Goal: Task Accomplishment & Management: Complete application form

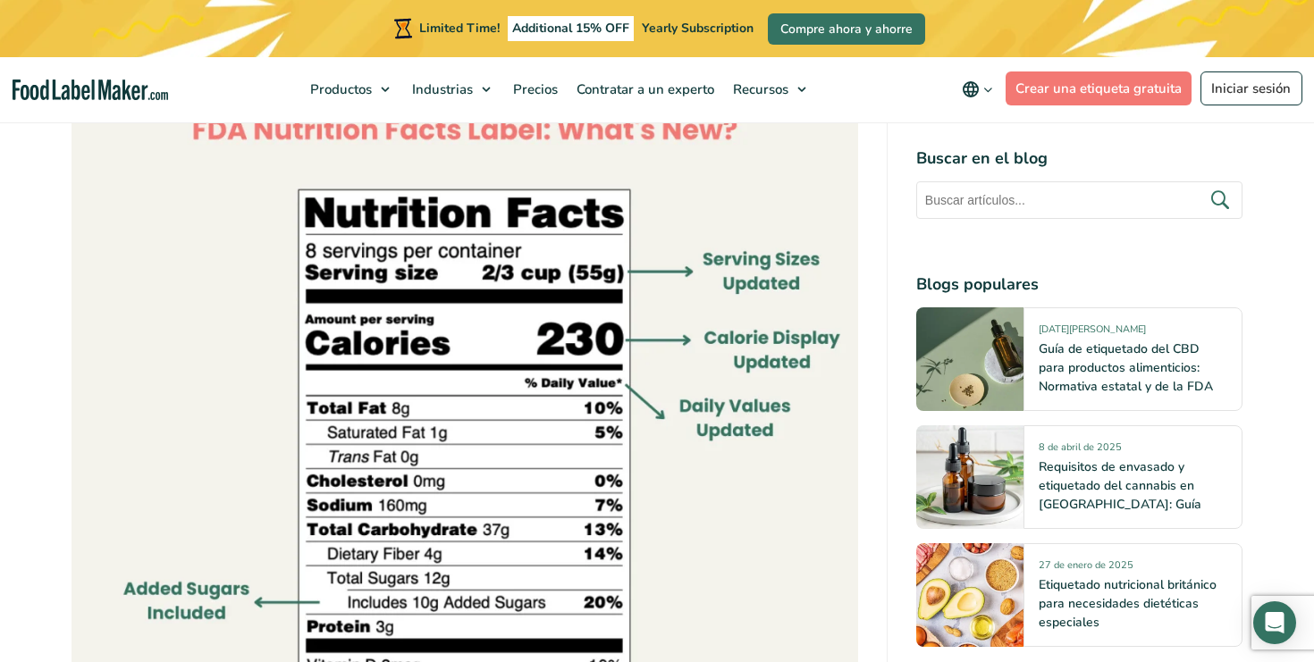
scroll to position [1327, 0]
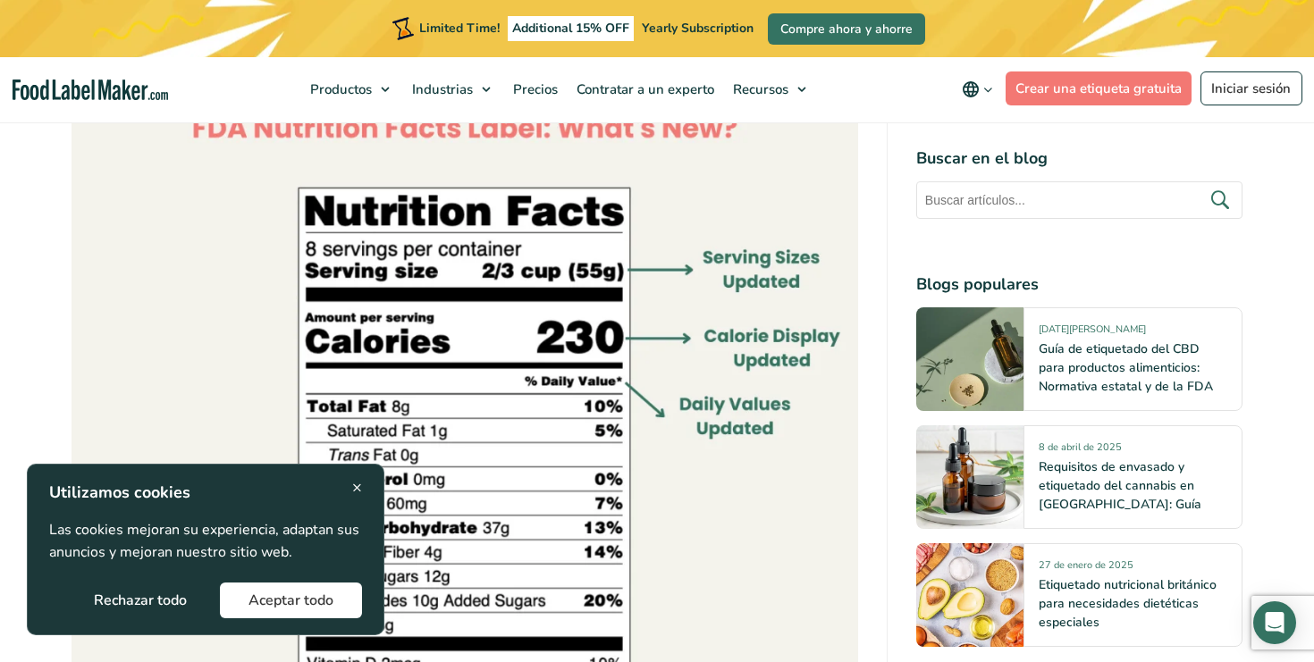
click at [322, 598] on button "Aceptar todo" at bounding box center [291, 601] width 142 height 36
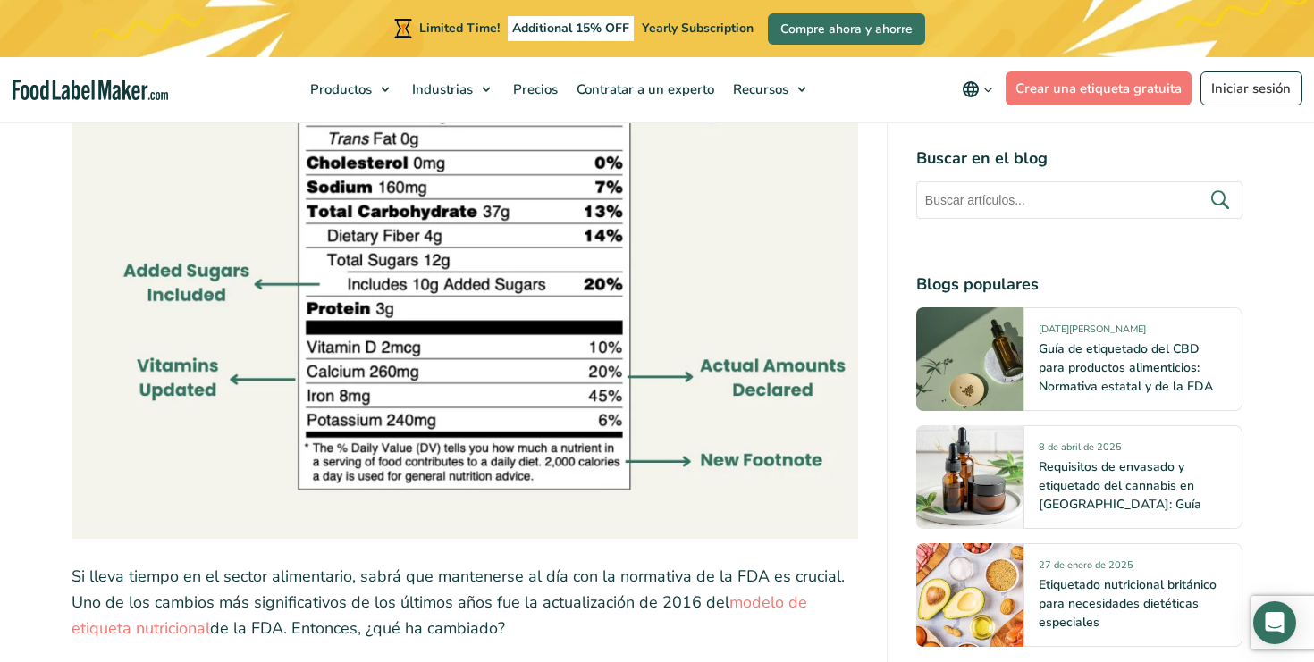
scroll to position [1651, 0]
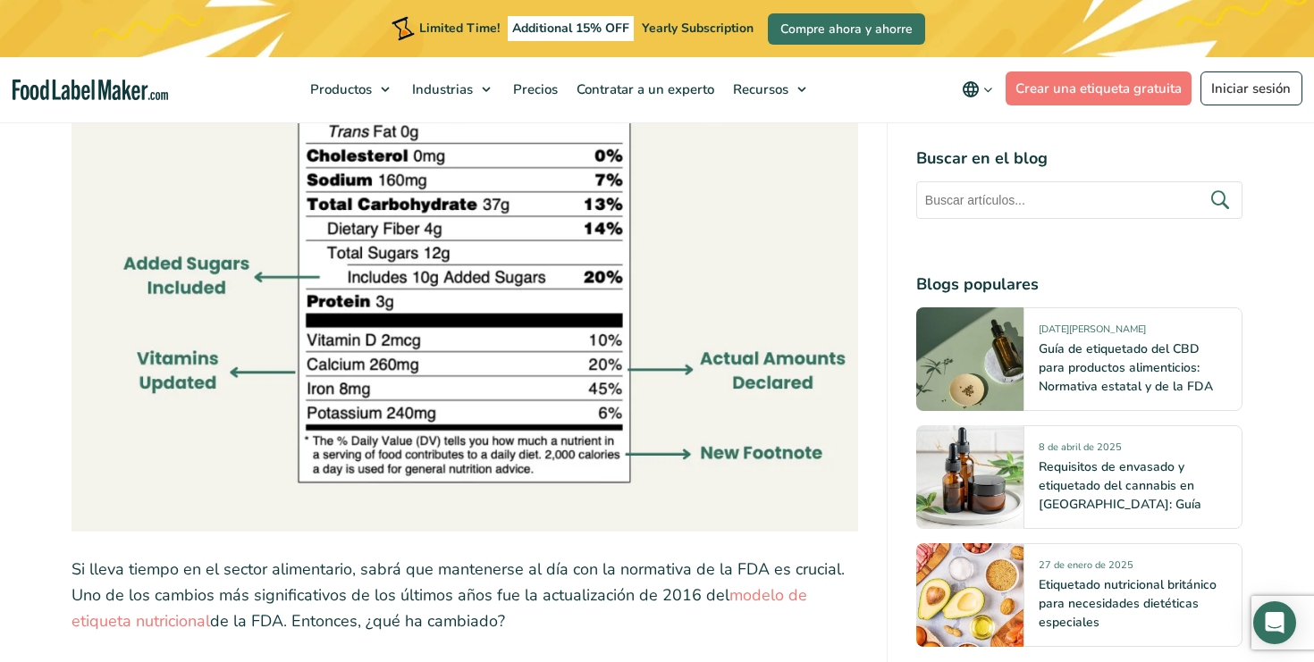
click at [985, 85] on icon "main navigation" at bounding box center [987, 89] width 13 height 13
click at [1005, 115] on label "Español" at bounding box center [1016, 125] width 77 height 21
click at [0, 0] on input "Español" at bounding box center [0, 0] width 0 height 0
click at [1000, 129] on span "Español" at bounding box center [1002, 125] width 48 height 18
click at [0, 0] on input "Español" at bounding box center [0, 0] width 0 height 0
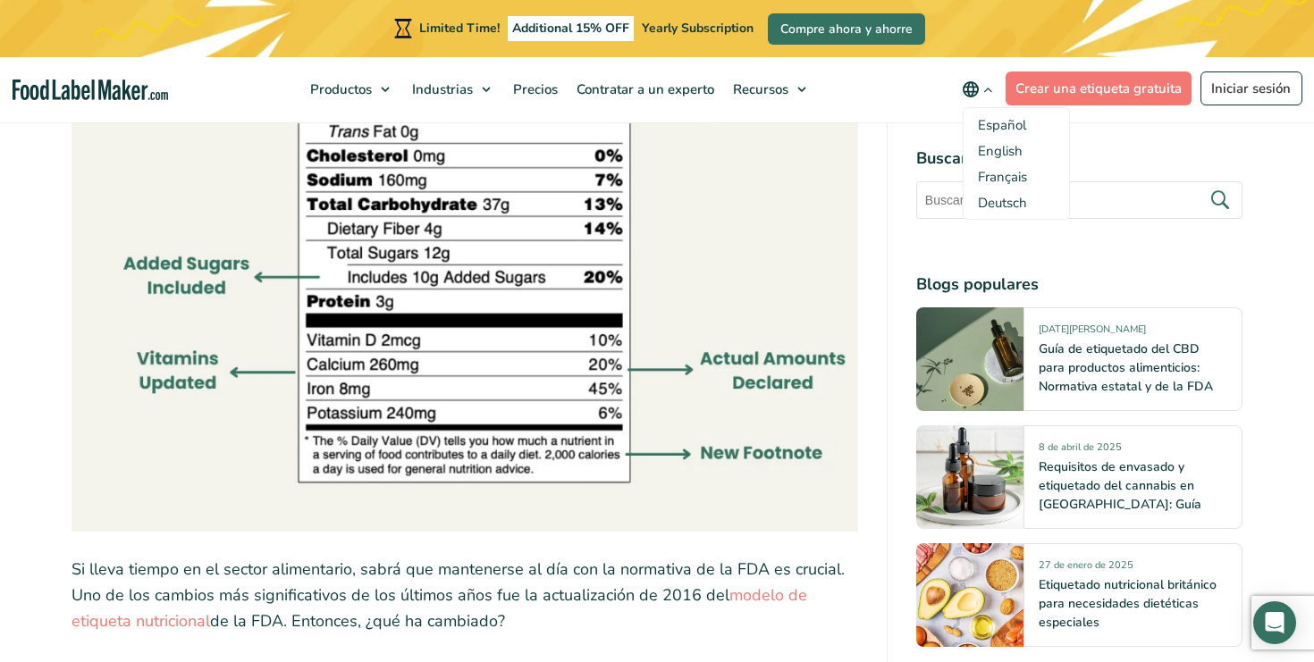
click at [757, 502] on img at bounding box center [465, 138] width 787 height 787
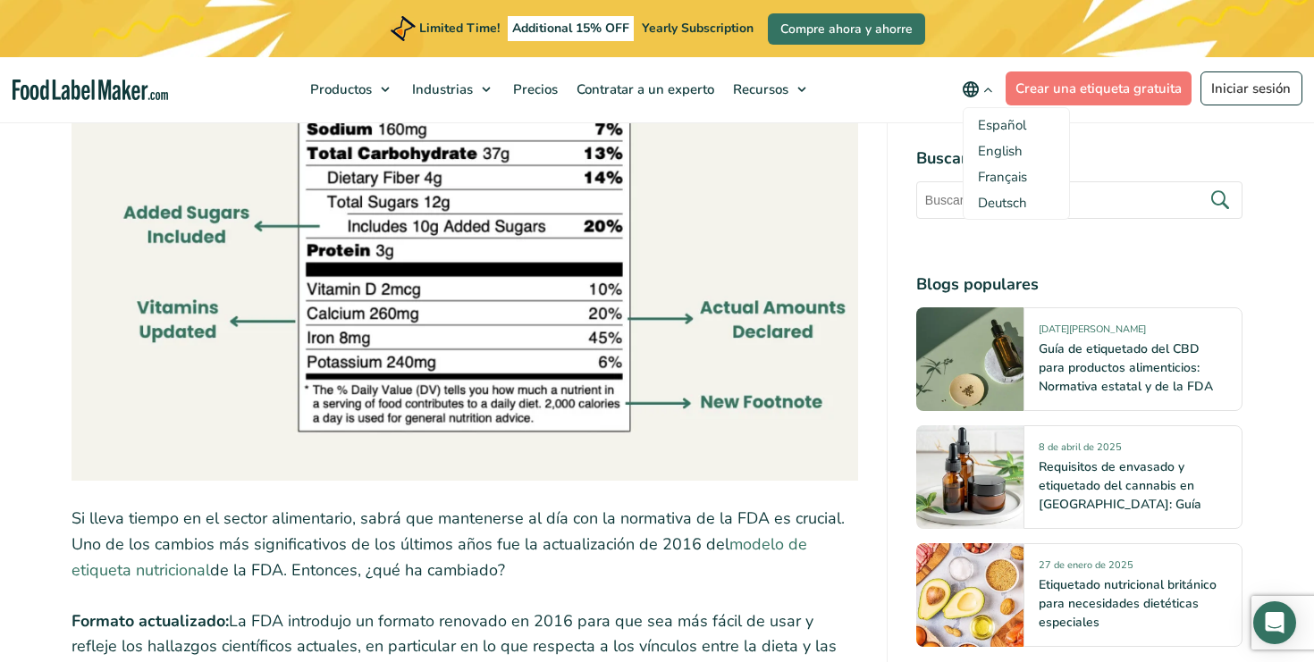
scroll to position [1708, 0]
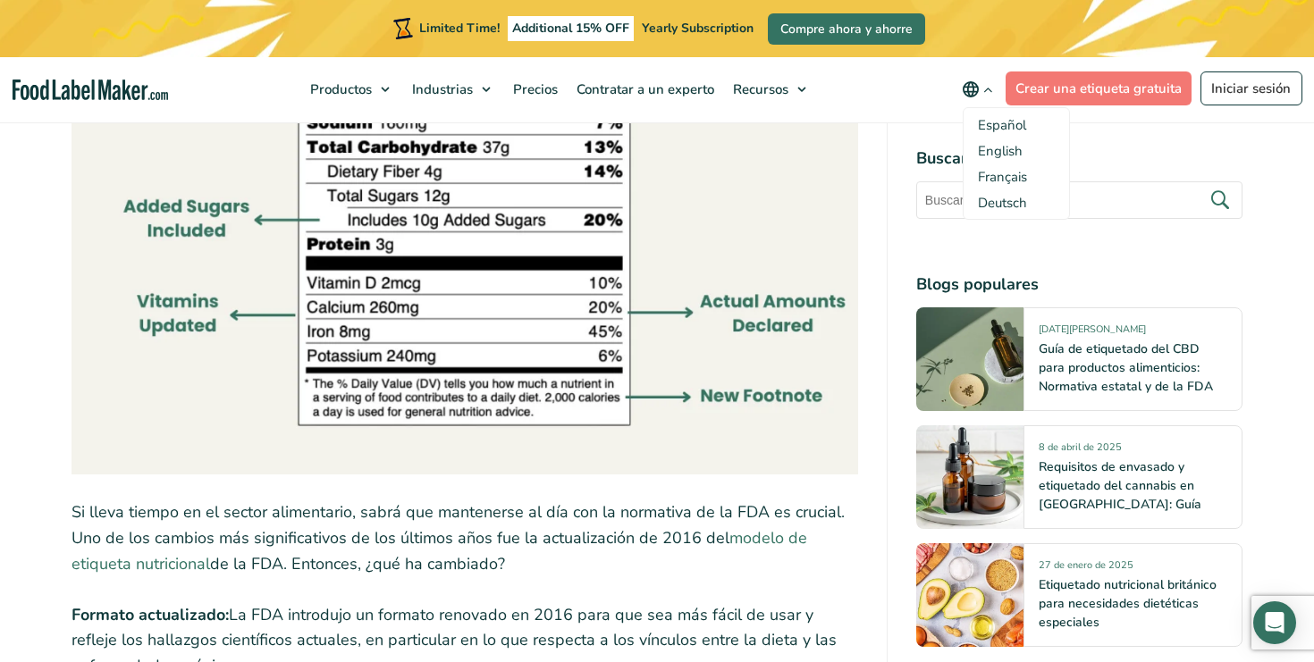
click at [759, 539] on link "modelo de etiqueta nutricional" at bounding box center [440, 550] width 736 height 47
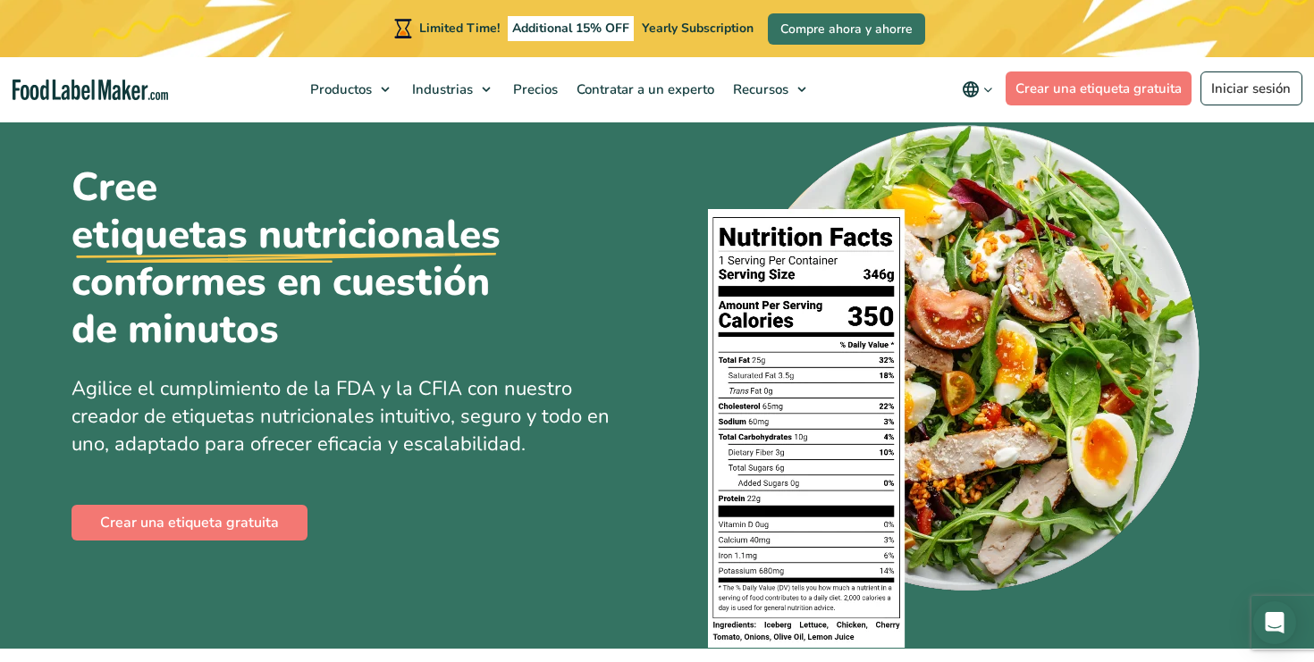
scroll to position [75, 0]
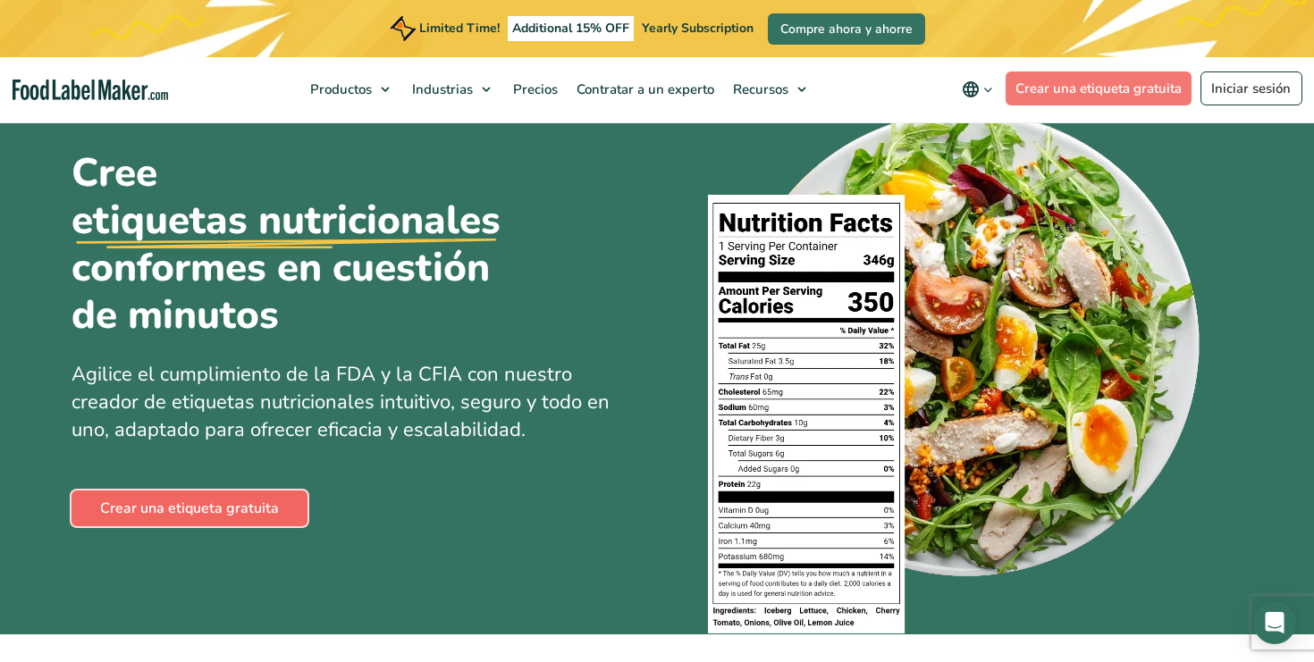
click at [244, 508] on link "Crear una etiqueta gratuita" at bounding box center [190, 509] width 236 height 36
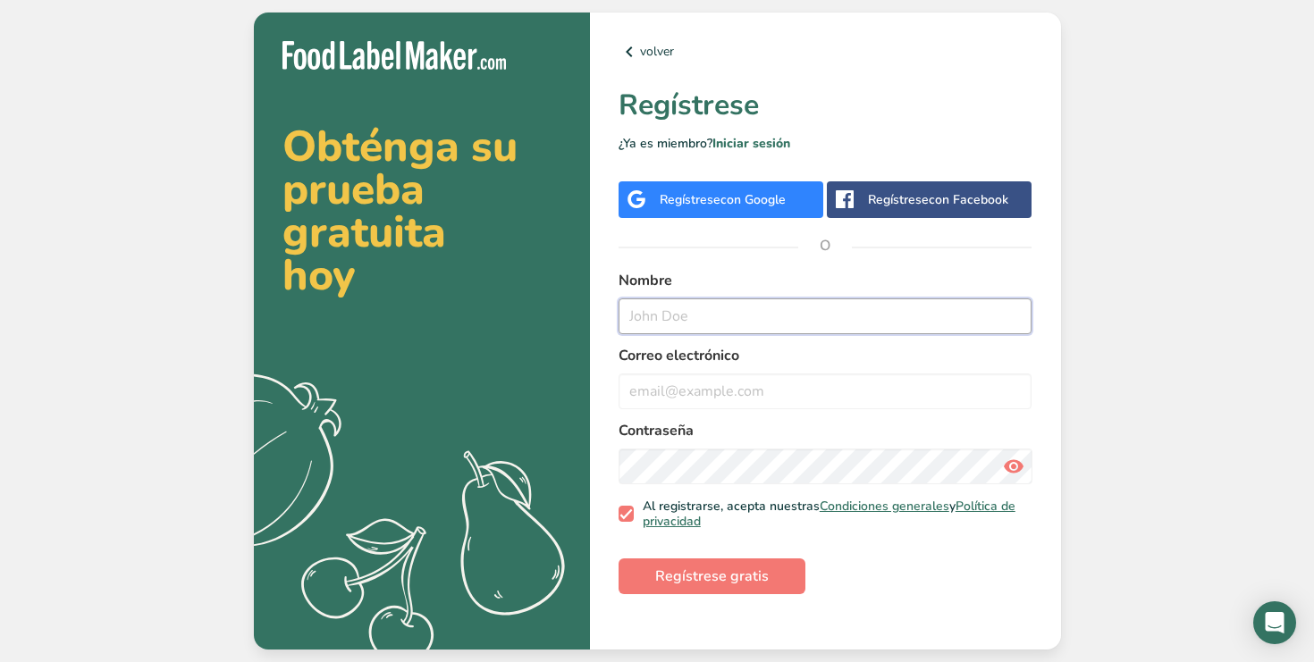
click at [675, 307] on input "text" at bounding box center [826, 317] width 414 height 36
type input "W"
type input "Valentina"
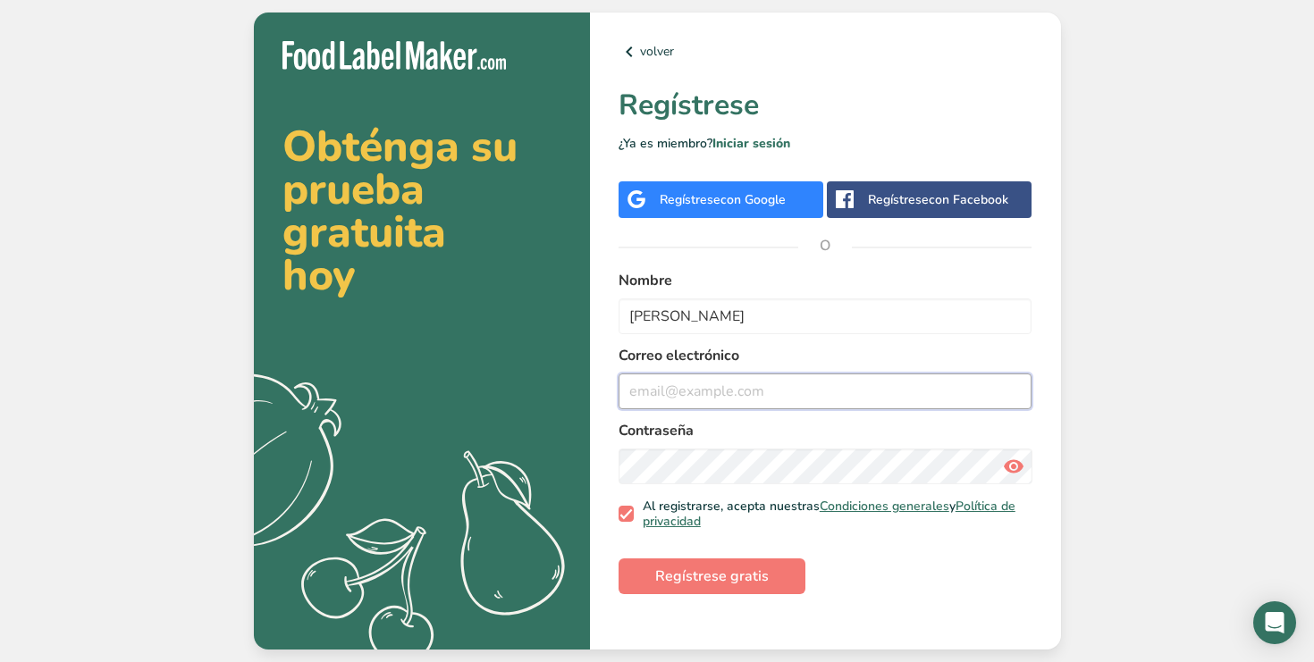
click at [710, 383] on input "email" at bounding box center [826, 392] width 414 height 36
type input "info@wannabanana.es"
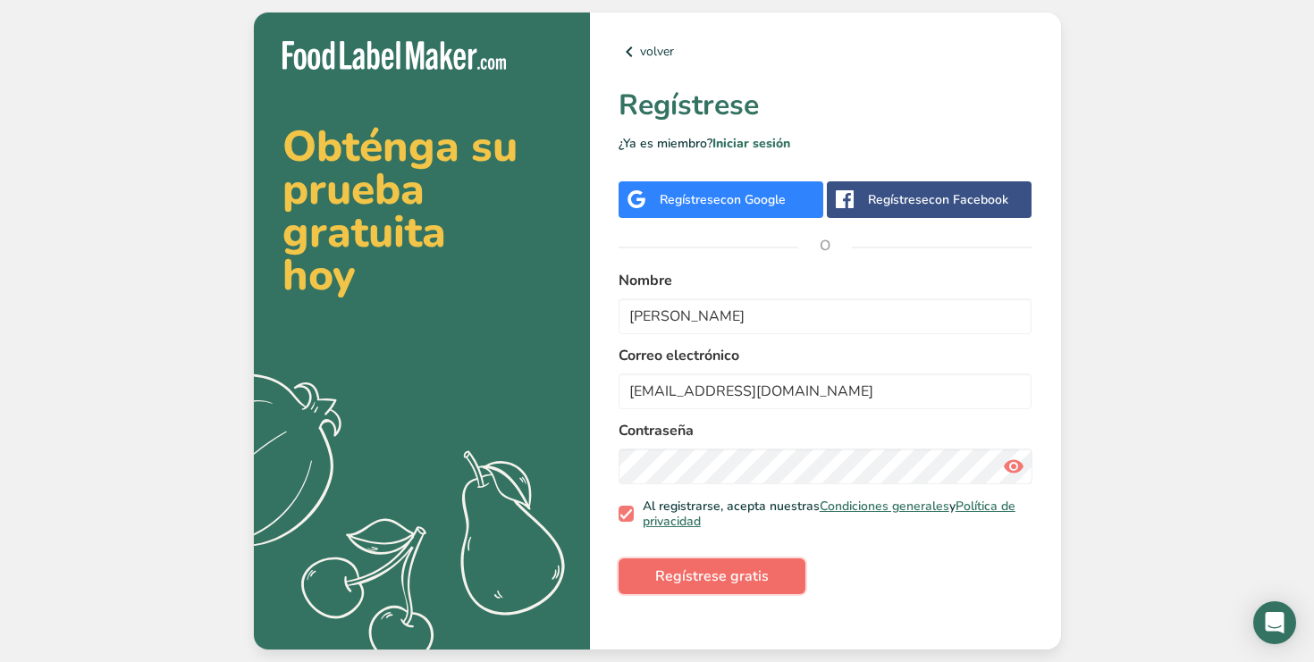
click at [713, 571] on span "Regístrese gratis" at bounding box center [712, 576] width 114 height 21
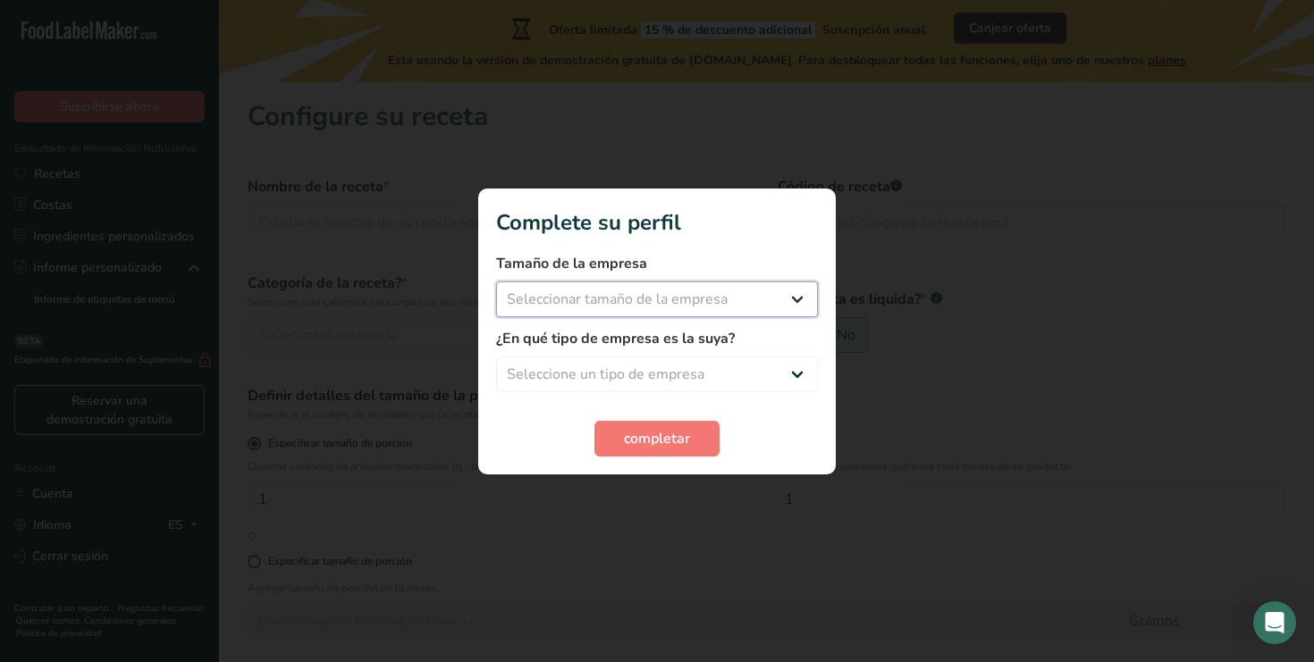
click at [717, 315] on select "Seleccionar tamaño de la empresa Menos de 10 empleados De 10 a 50 empleados De …" at bounding box center [657, 300] width 322 height 36
select select "1"
click at [627, 372] on select "Seleccione un tipo de empresa Fabricante de alimentos envasados Restaurante y c…" at bounding box center [657, 375] width 322 height 36
select select "3"
click at [644, 437] on span "completar" at bounding box center [657, 438] width 66 height 21
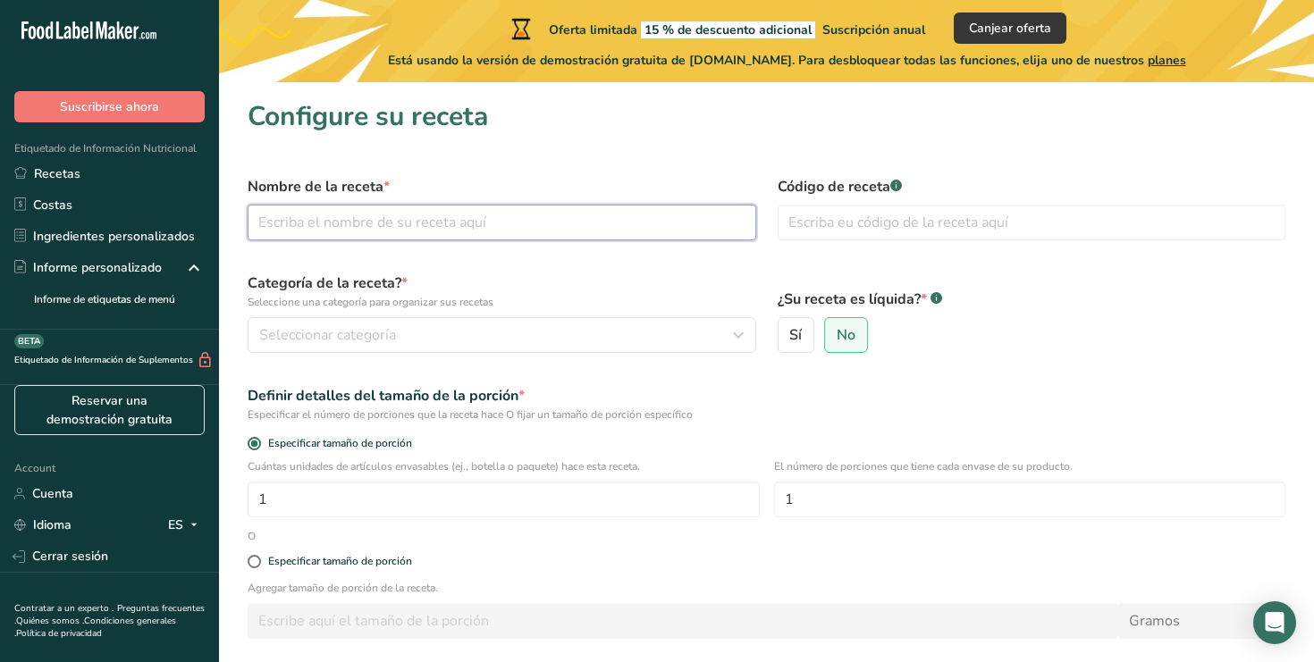
click at [332, 222] on input "text" at bounding box center [502, 223] width 509 height 36
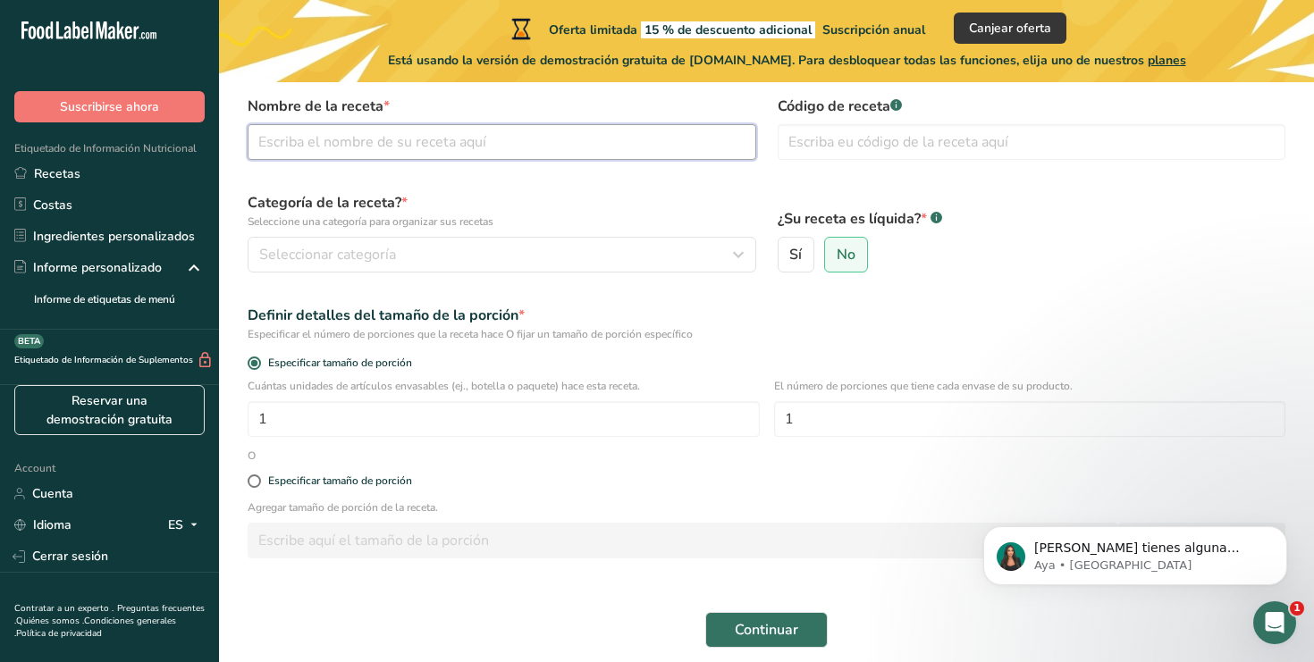
scroll to position [84, 0]
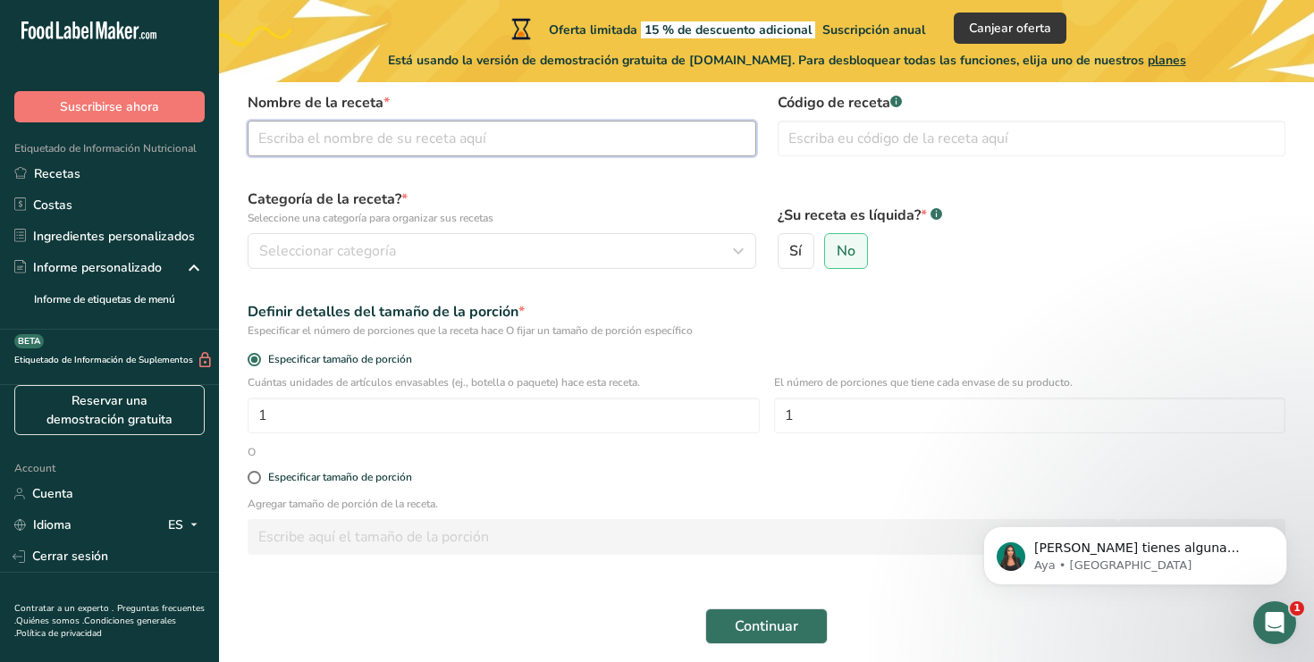
click at [405, 143] on input "text" at bounding box center [502, 139] width 509 height 36
type input "Wanna Banana? Marmolado (Distribuidores)"
click at [884, 139] on input "text" at bounding box center [1032, 139] width 509 height 36
type input "WBMARMOLADODIST"
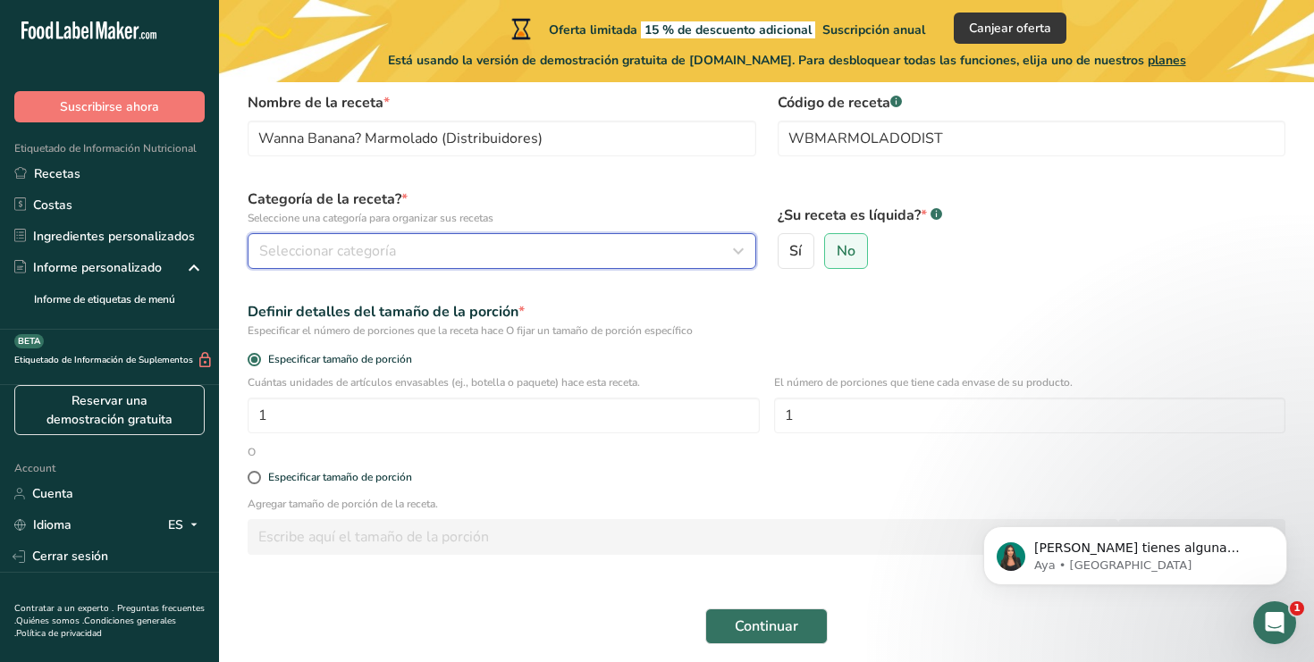
click at [499, 238] on button "Seleccionar categoría" at bounding box center [502, 251] width 509 height 36
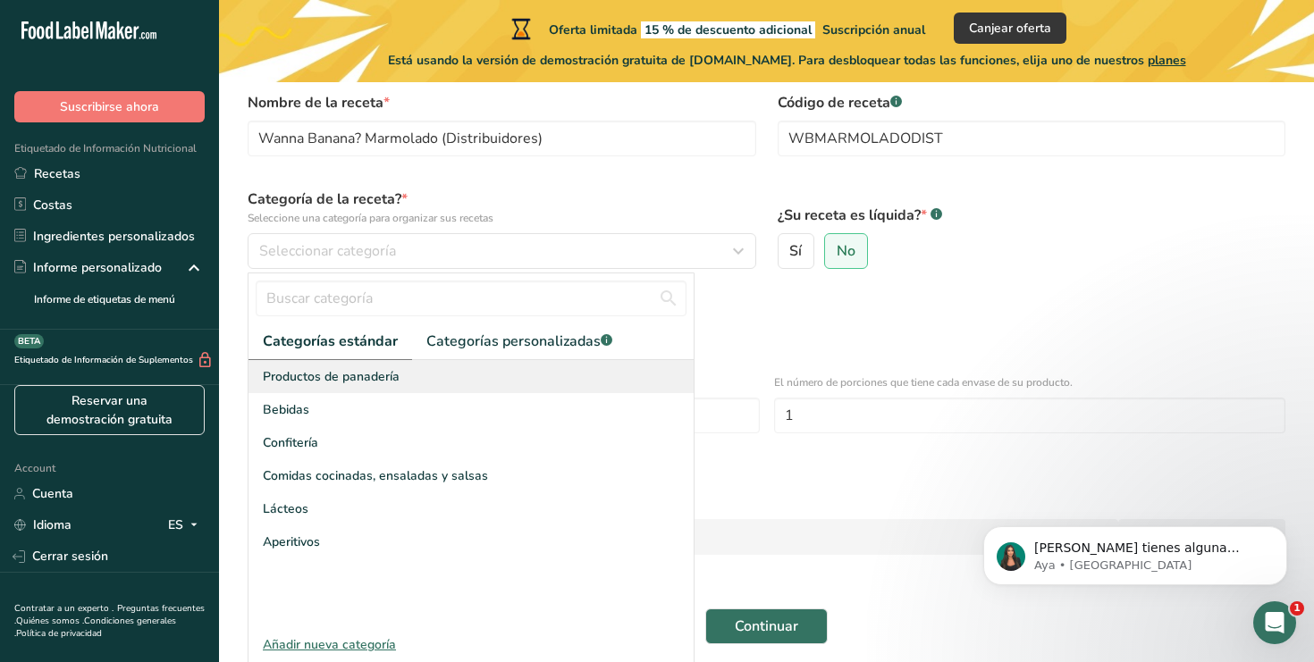
click at [365, 392] on div "Productos de panadería" at bounding box center [470, 376] width 445 height 33
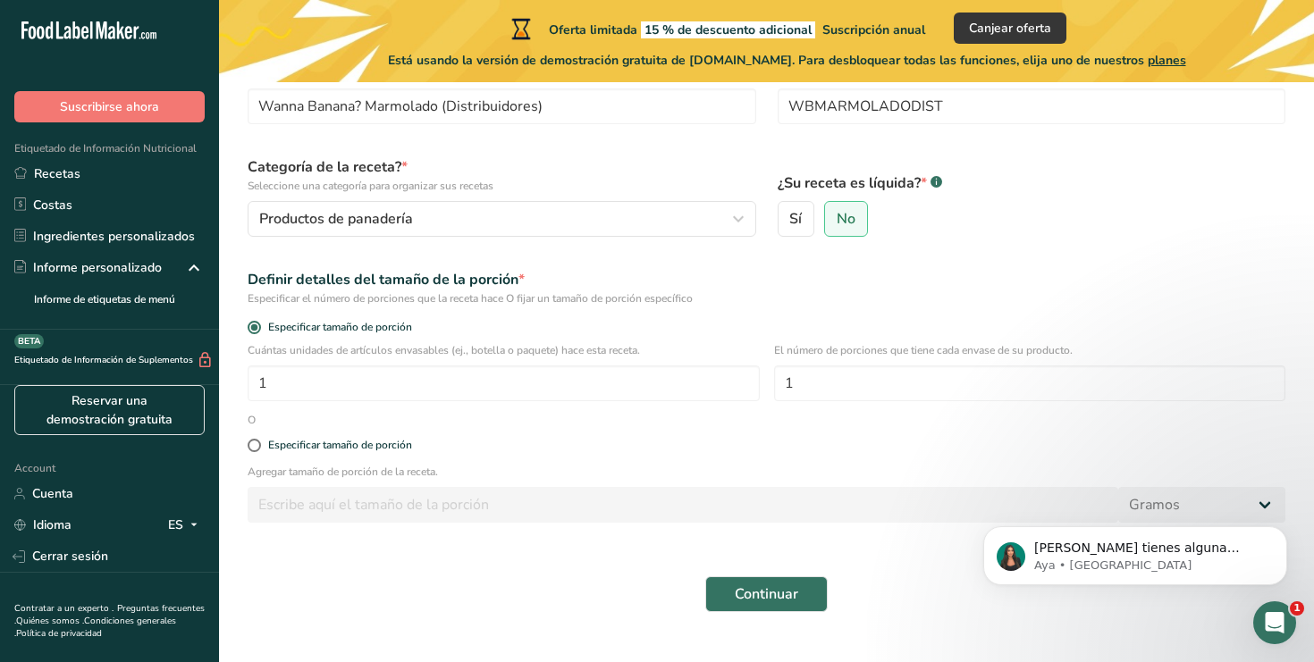
scroll to position [152, 0]
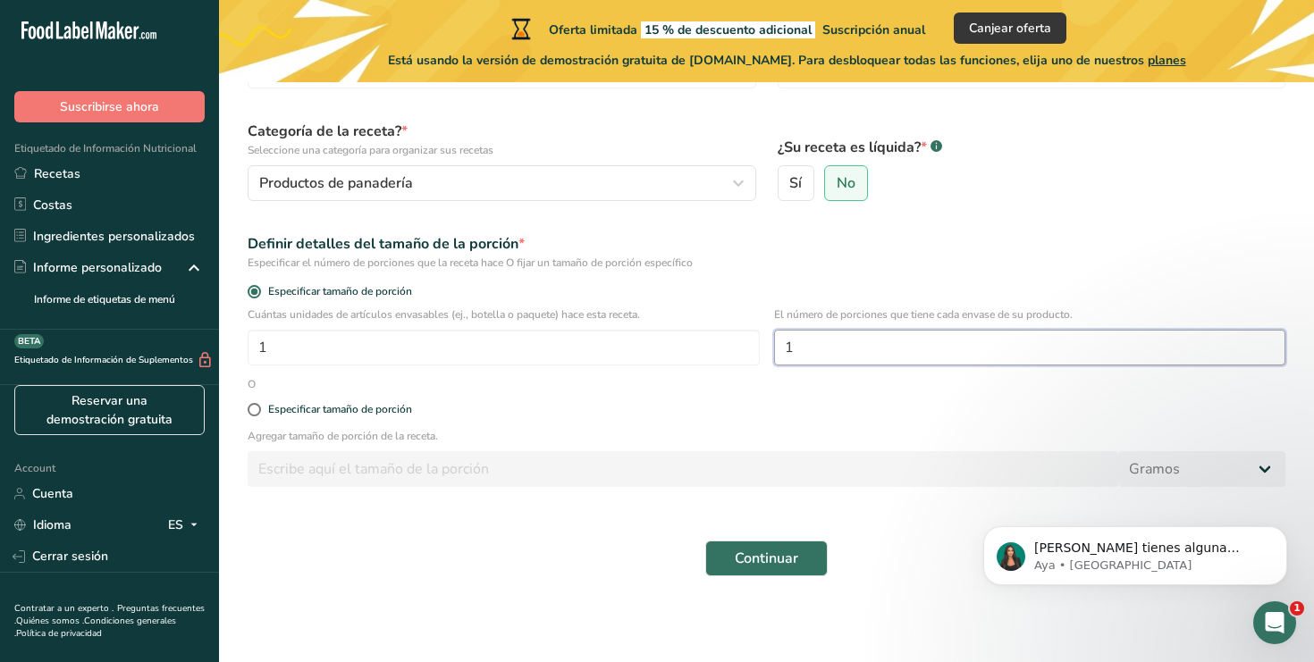
click at [865, 356] on input "1" at bounding box center [1030, 348] width 512 height 36
type input "8"
click at [353, 417] on div "Especificar tamaño de porción" at bounding box center [766, 410] width 1059 height 36
click at [758, 560] on span "Continuar" at bounding box center [766, 558] width 63 height 21
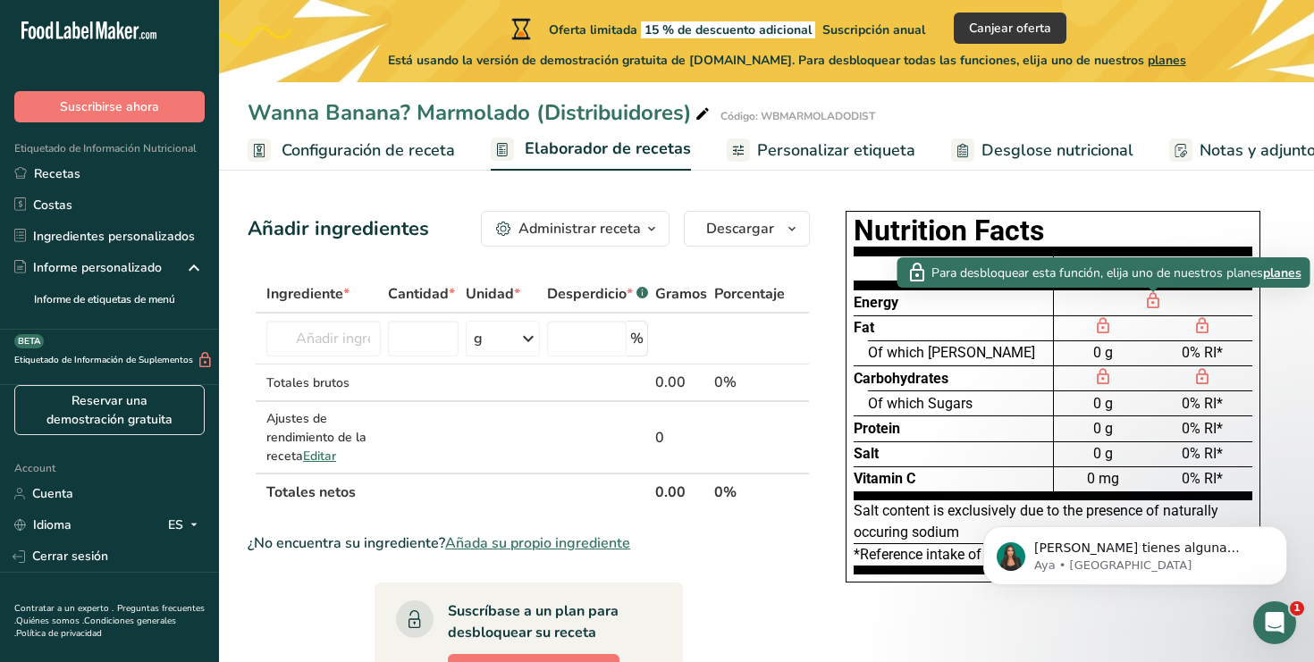
click at [1152, 307] on icon at bounding box center [1153, 301] width 18 height 21
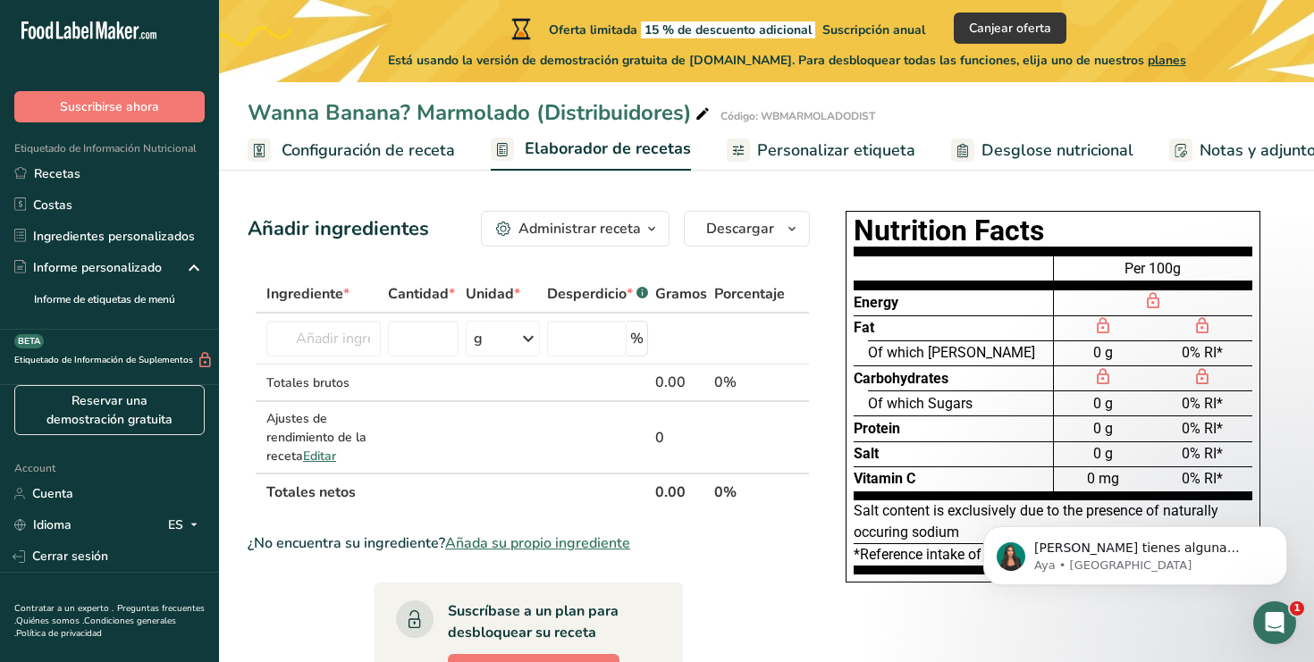
click at [1152, 300] on icon at bounding box center [1153, 301] width 18 height 21
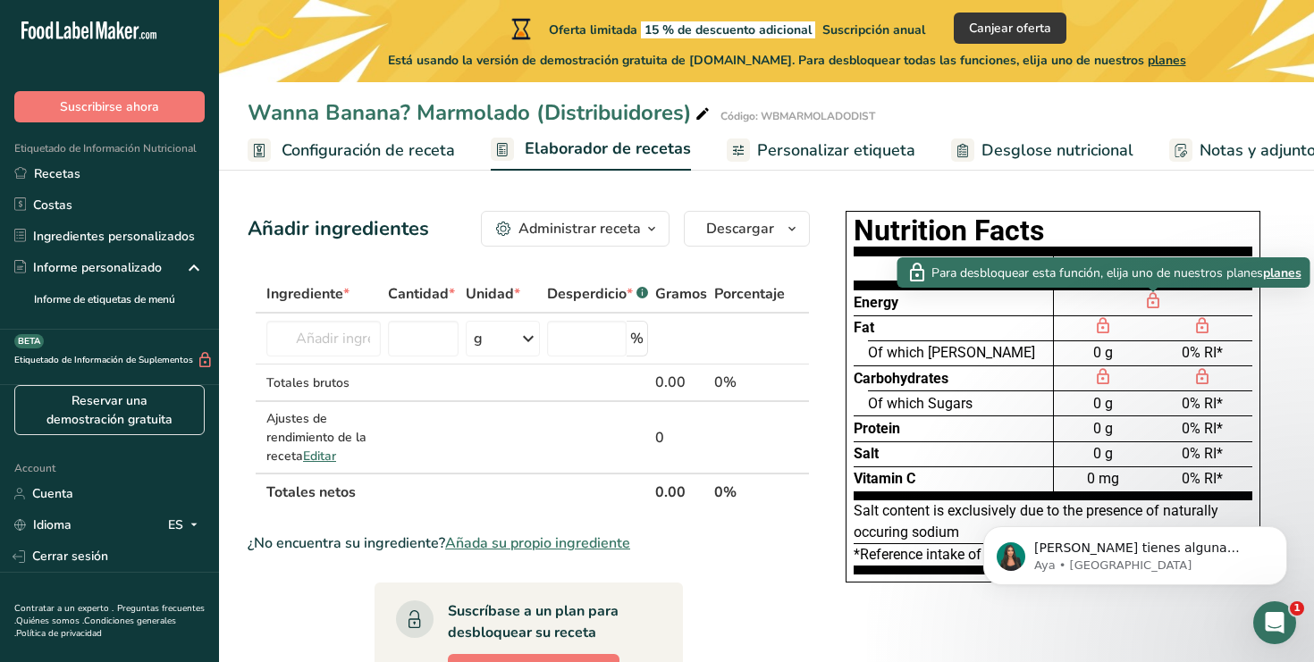
click at [1279, 266] on span "planes" at bounding box center [1282, 273] width 38 height 19
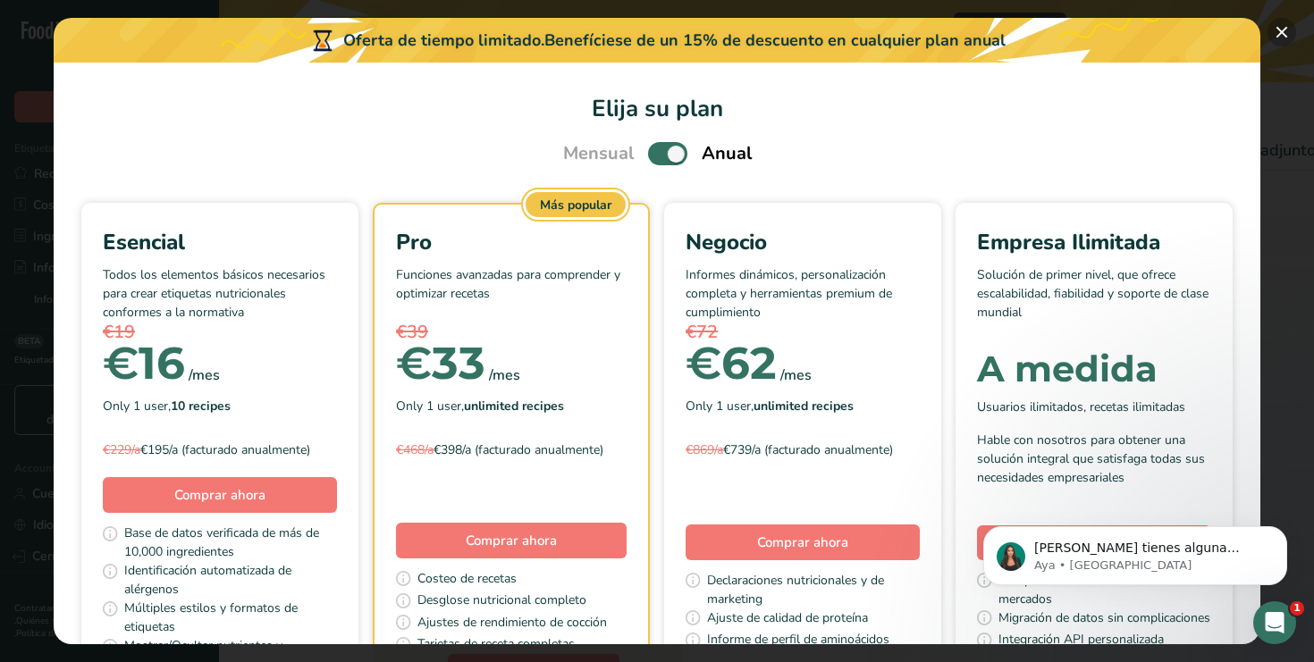
click at [1279, 42] on button "Pick Your Pricing Plan Modal" at bounding box center [1281, 32] width 29 height 29
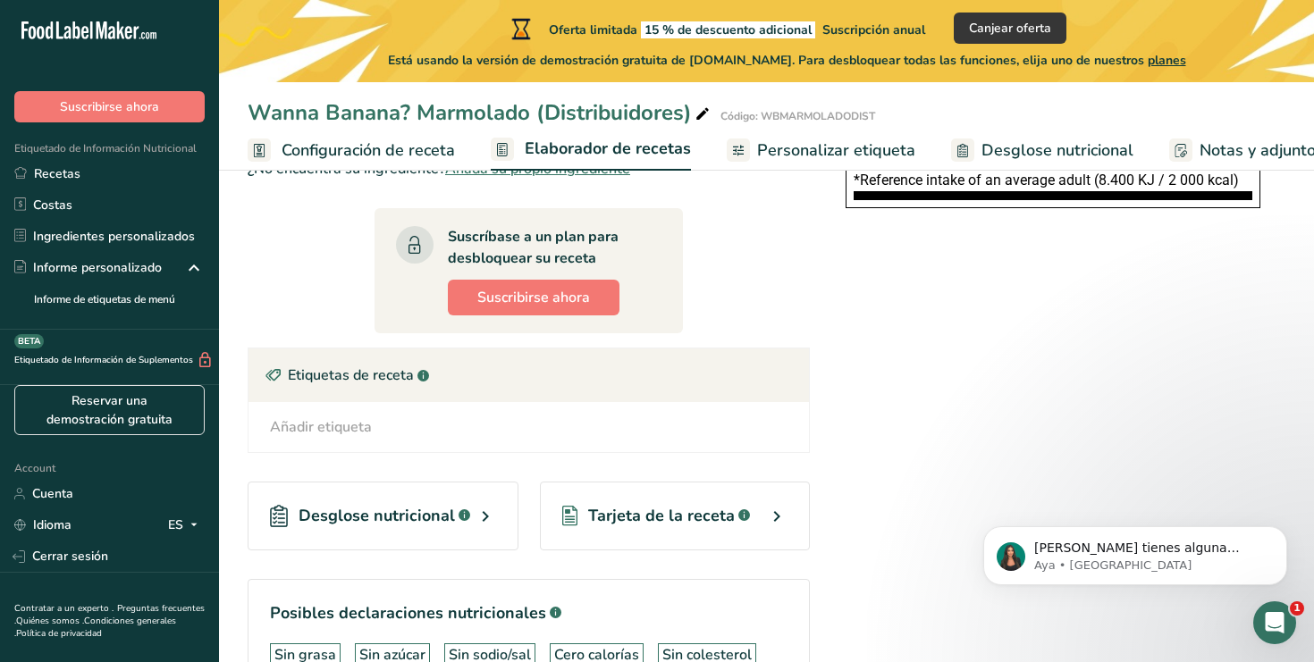
scroll to position [494, 0]
